Goal: Find specific fact

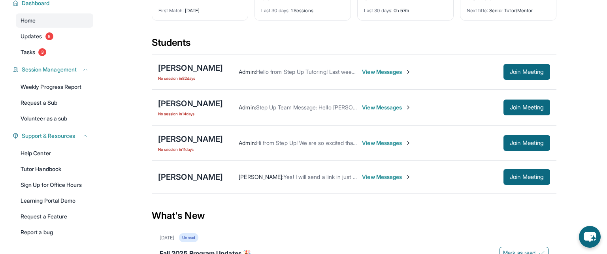
scroll to position [70, 0]
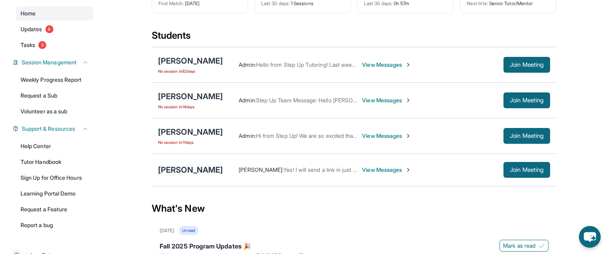
click at [195, 164] on div "[PERSON_NAME]" at bounding box center [190, 169] width 65 height 11
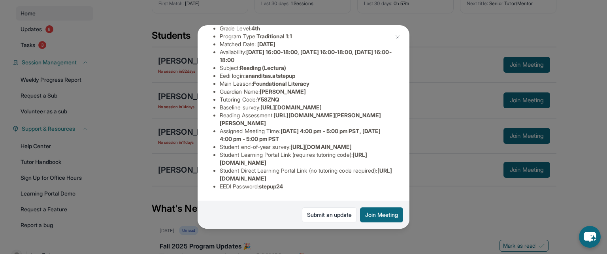
scroll to position [90, 275]
drag, startPoint x: 218, startPoint y: 114, endPoint x: 410, endPoint y: 128, distance: 192.1
click at [410, 128] on div "[PERSON_NAME] Guardian: [PERSON_NAME] Student Information [URL][DOMAIN_NAME] Pr…" at bounding box center [303, 127] width 607 height 254
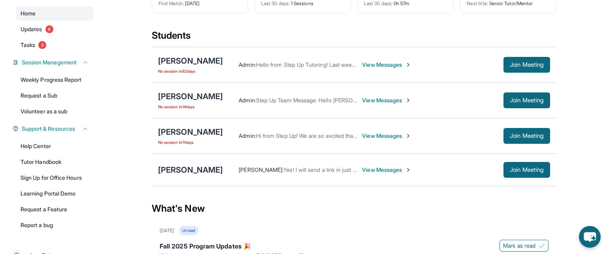
click at [192, 161] on div "[PERSON_NAME] [PERSON_NAME] : Yes! I will send a link in just a bit View Messag…" at bounding box center [354, 170] width 405 height 32
click at [193, 164] on div "[PERSON_NAME]" at bounding box center [190, 169] width 65 height 11
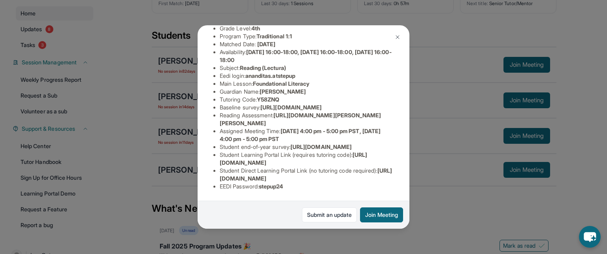
scroll to position [92, 275]
drag, startPoint x: 215, startPoint y: 113, endPoint x: 411, endPoint y: 126, distance: 196.7
click at [411, 126] on div "[PERSON_NAME] Guardian: [PERSON_NAME] Student Information [URL][DOMAIN_NAME] Pr…" at bounding box center [303, 127] width 607 height 254
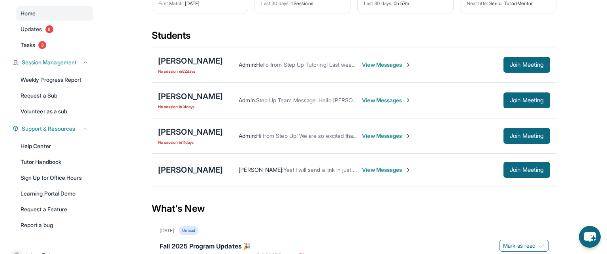
click at [182, 170] on div "[PERSON_NAME]" at bounding box center [190, 169] width 65 height 11
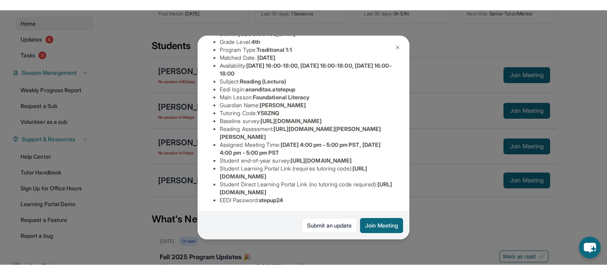
scroll to position [87, 255]
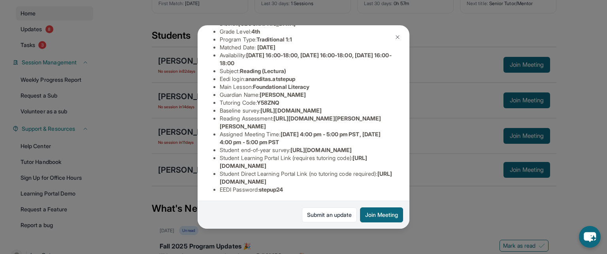
copy span "[URL][DOMAIN_NAME]"
drag, startPoint x: 218, startPoint y: 119, endPoint x: 372, endPoint y: 136, distance: 154.2
click at [372, 136] on ul "Preferred Language of Guardian: English District: [GEOGRAPHIC_DATA] Grade Level…" at bounding box center [303, 103] width 180 height 182
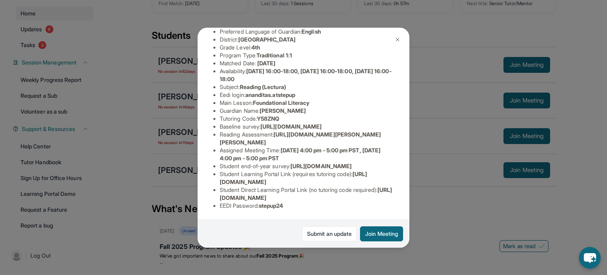
click at [398, 42] on img at bounding box center [397, 39] width 6 height 6
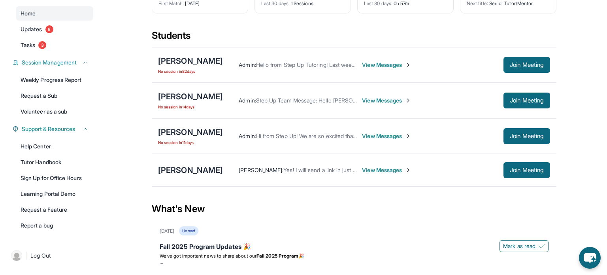
scroll to position [0, 0]
